Goal: Task Accomplishment & Management: Use online tool/utility

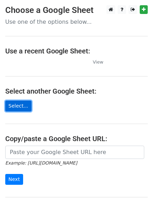
click at [20, 107] on link "Select..." at bounding box center [18, 106] width 26 height 11
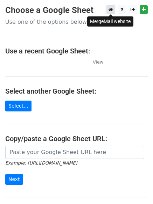
click at [111, 11] on icon at bounding box center [110, 9] width 5 height 5
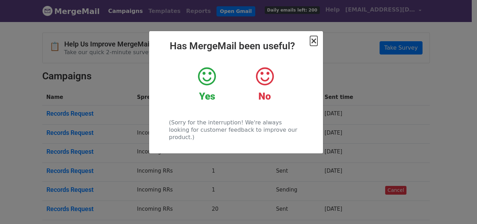
click at [316, 41] on span "×" at bounding box center [313, 41] width 7 height 10
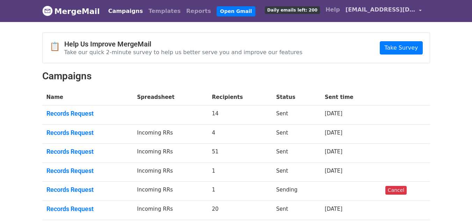
click at [392, 10] on span "kzhang@inca.connectionsacademy.org" at bounding box center [380, 10] width 70 height 8
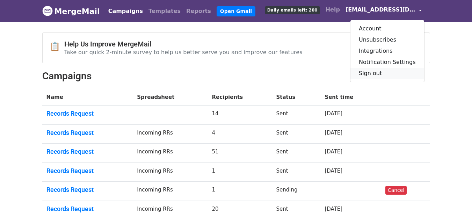
click at [376, 71] on link "Sign out" at bounding box center [387, 73] width 74 height 11
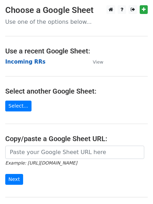
click at [25, 64] on strong "Incoming RRs" at bounding box center [25, 62] width 40 height 6
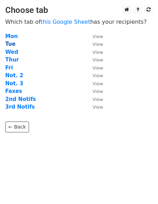
click at [8, 43] on strong "Tue" at bounding box center [10, 44] width 10 height 6
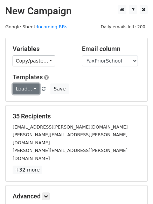
click at [26, 91] on link "Load..." at bounding box center [26, 88] width 27 height 11
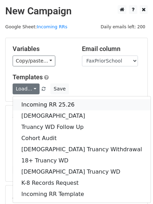
click at [39, 106] on link "Incoming RR 25.26" at bounding box center [81, 104] width 137 height 11
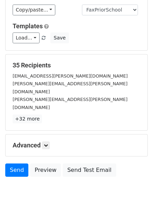
scroll to position [67, 0]
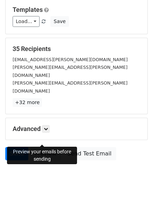
click at [42, 147] on link "Preview" at bounding box center [45, 153] width 31 height 13
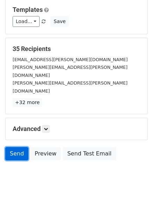
click at [10, 147] on link "Send" at bounding box center [16, 153] width 23 height 13
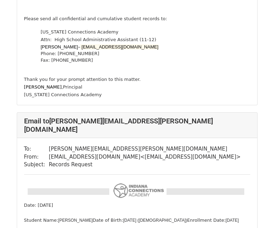
scroll to position [454, 0]
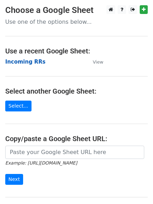
click at [20, 63] on strong "Incoming RRs" at bounding box center [25, 62] width 40 height 6
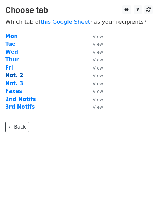
click at [19, 76] on strong "Not. 2" at bounding box center [14, 75] width 18 height 6
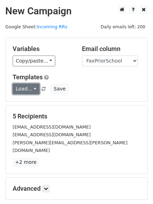
click at [25, 88] on link "Load..." at bounding box center [26, 88] width 27 height 11
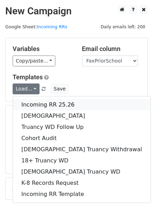
click at [35, 103] on link "Incoming RR 25.26" at bounding box center [81, 104] width 137 height 11
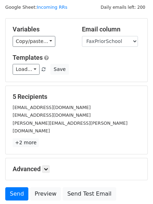
scroll to position [67, 0]
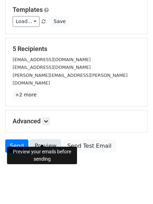
click at [40, 139] on link "Preview" at bounding box center [45, 145] width 31 height 13
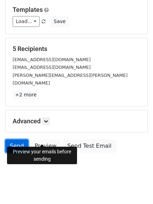
click at [16, 139] on link "Send" at bounding box center [16, 145] width 23 height 13
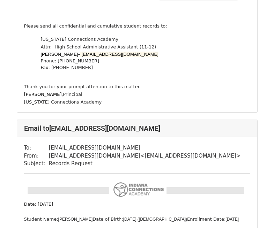
scroll to position [419, 0]
